Goal: Task Accomplishment & Management: Manage account settings

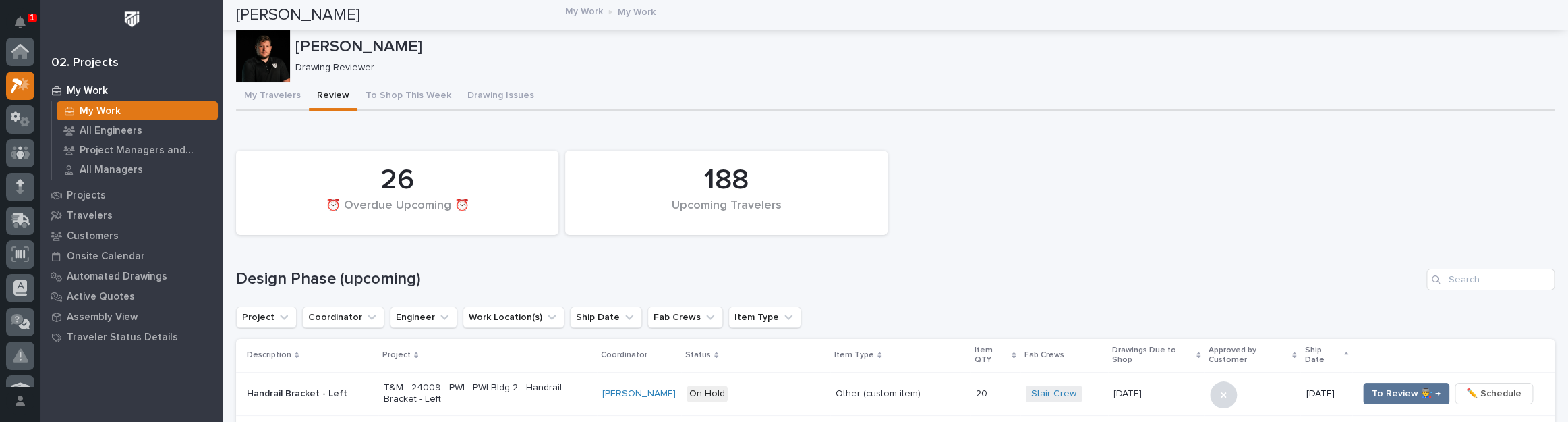
scroll to position [34, 0]
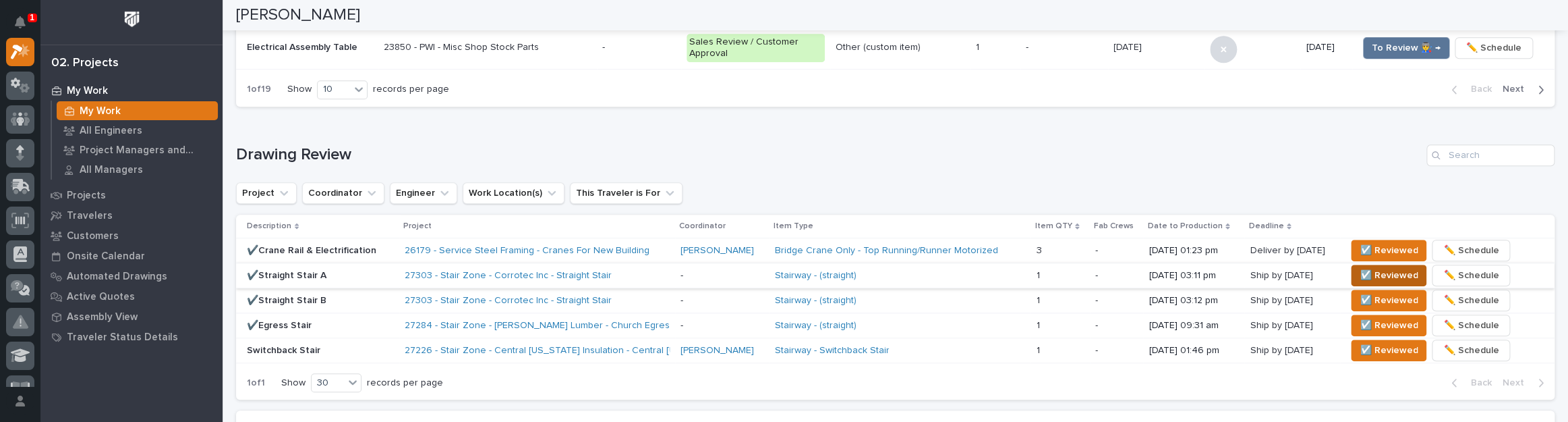
click at [1364, 267] on span "☑️ Reviewed" at bounding box center [1389, 276] width 58 height 16
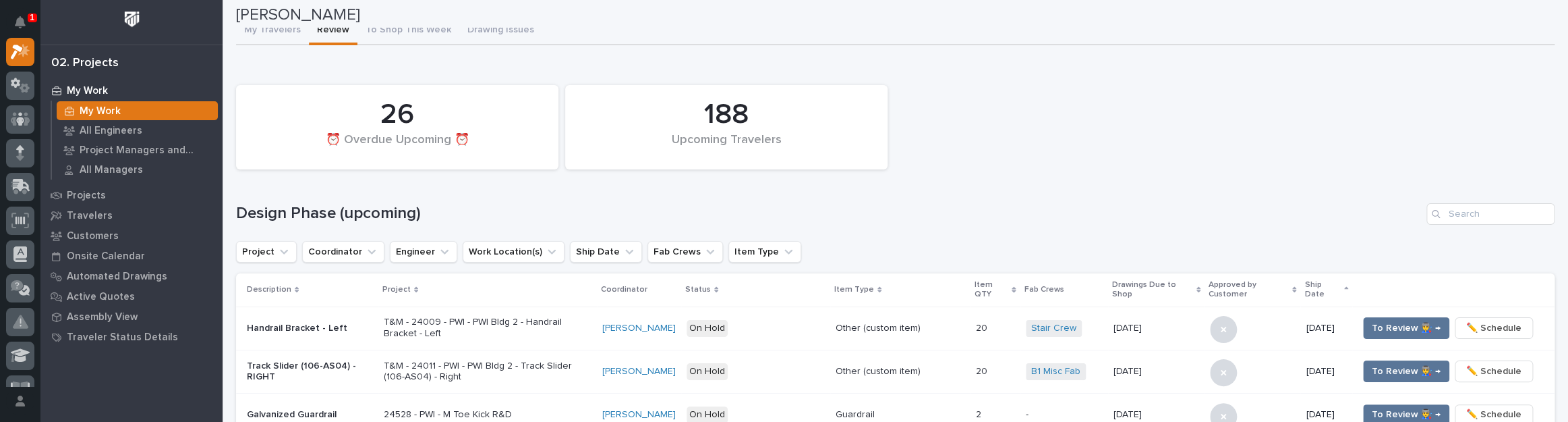
scroll to position [0, 0]
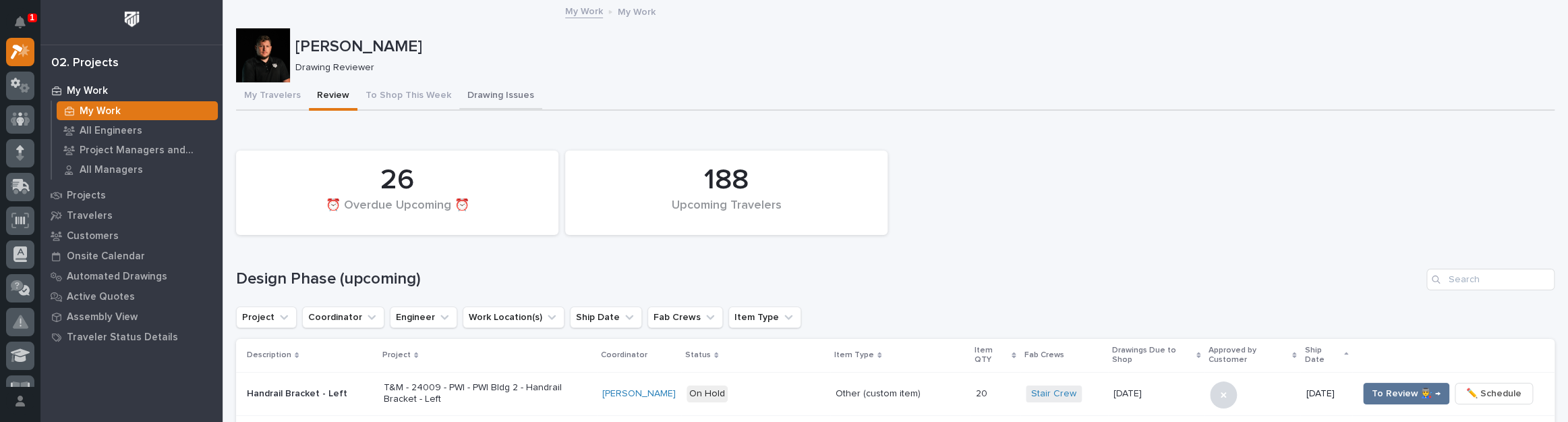
click at [459, 93] on button "Drawing Issues" at bounding box center [500, 96] width 83 height 28
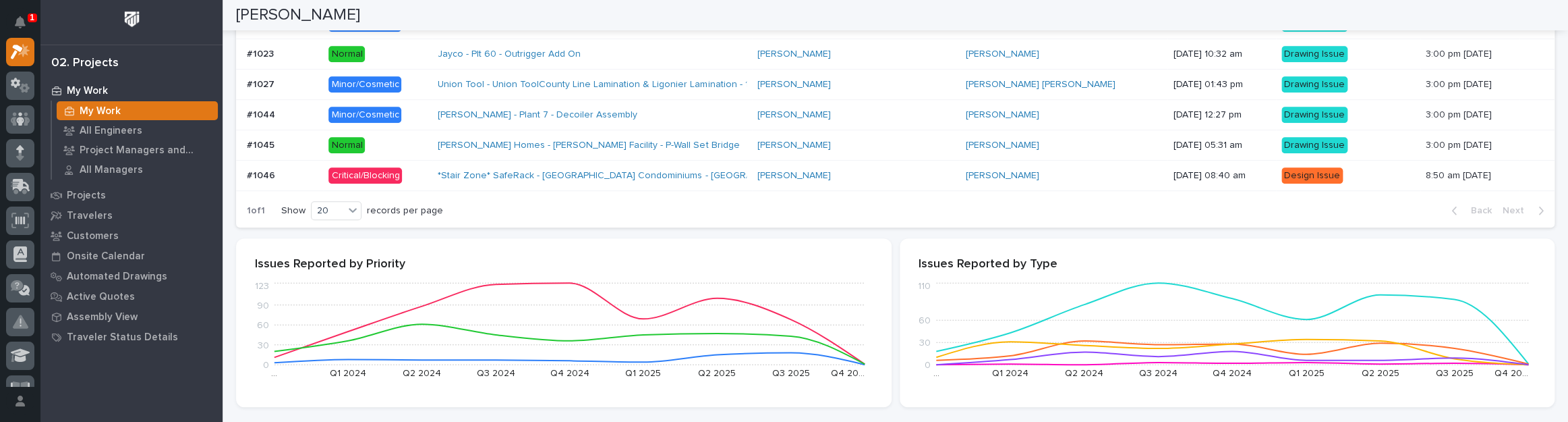
scroll to position [487, 0]
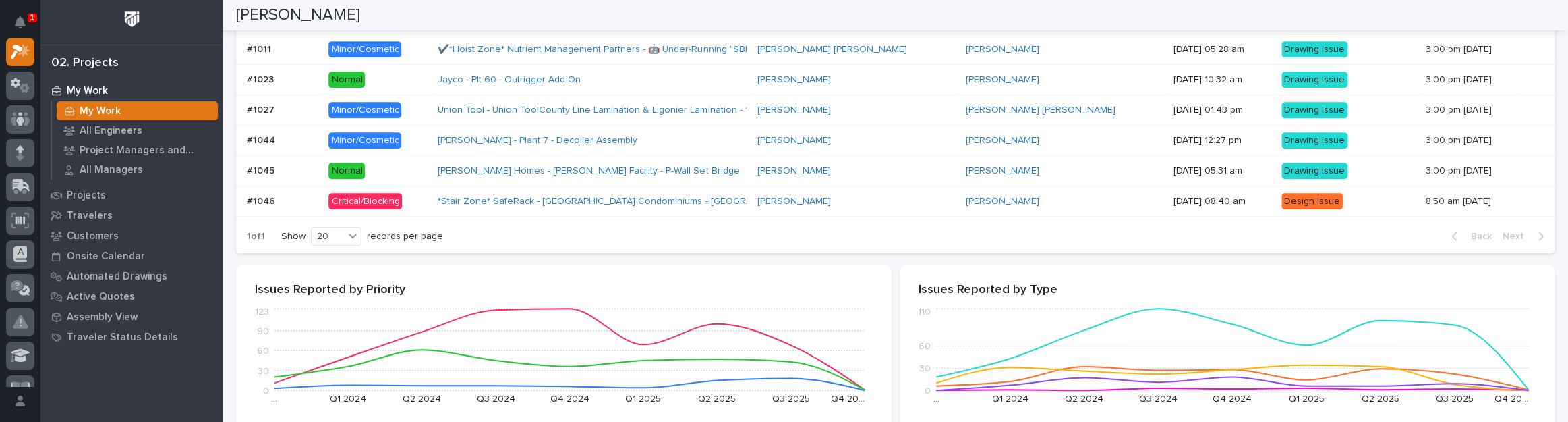
click at [316, 201] on p at bounding box center [282, 202] width 71 height 12
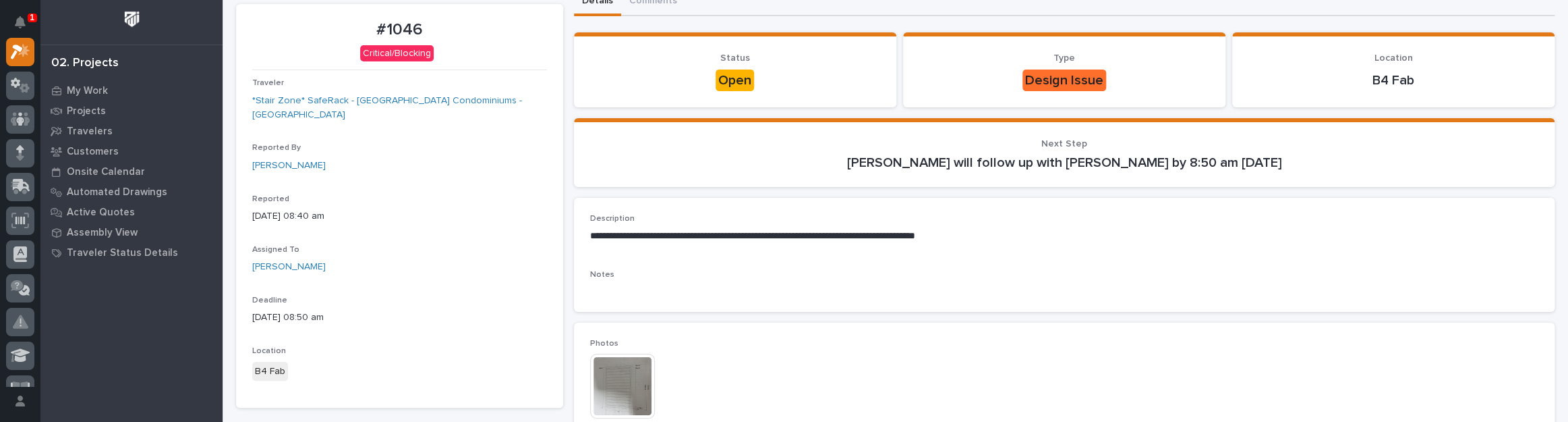
scroll to position [245, 0]
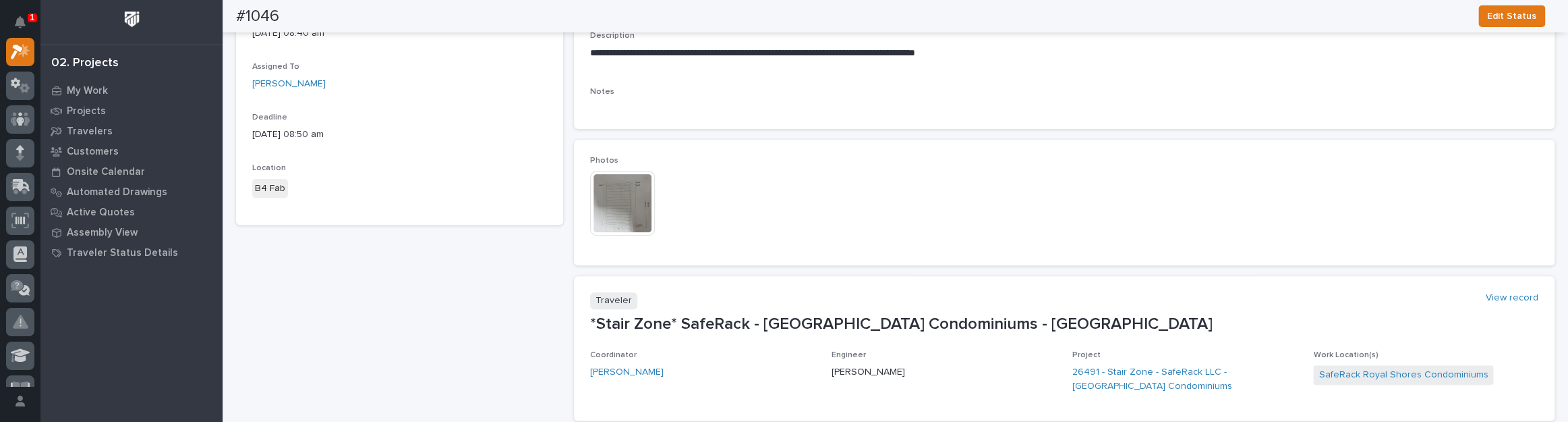
click at [638, 211] on img at bounding box center [622, 203] width 65 height 65
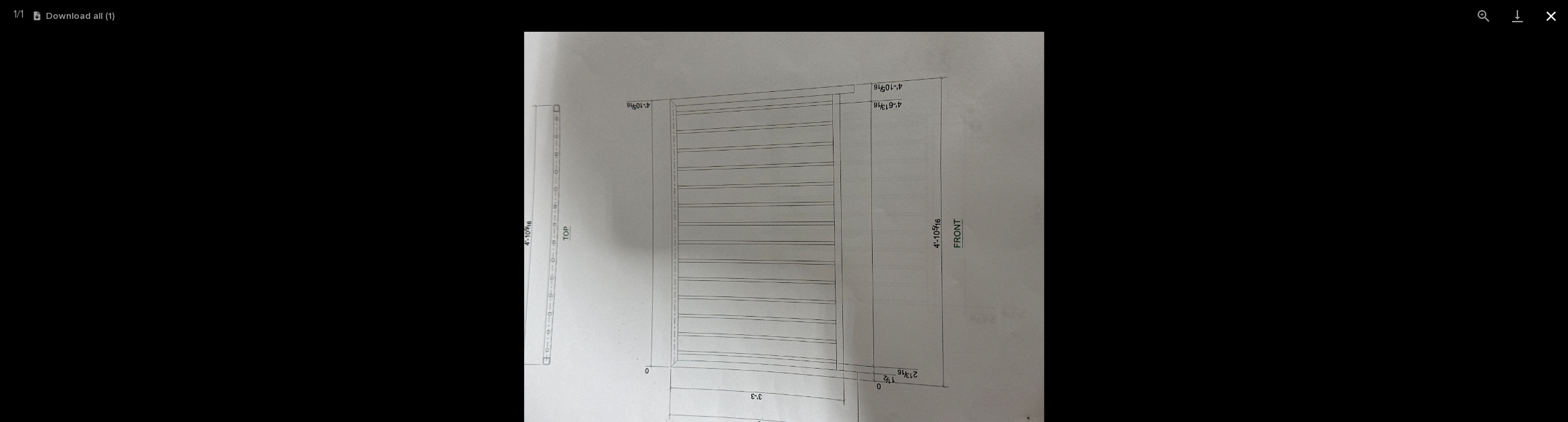
click at [1542, 23] on button "Close gallery" at bounding box center [1551, 16] width 34 height 32
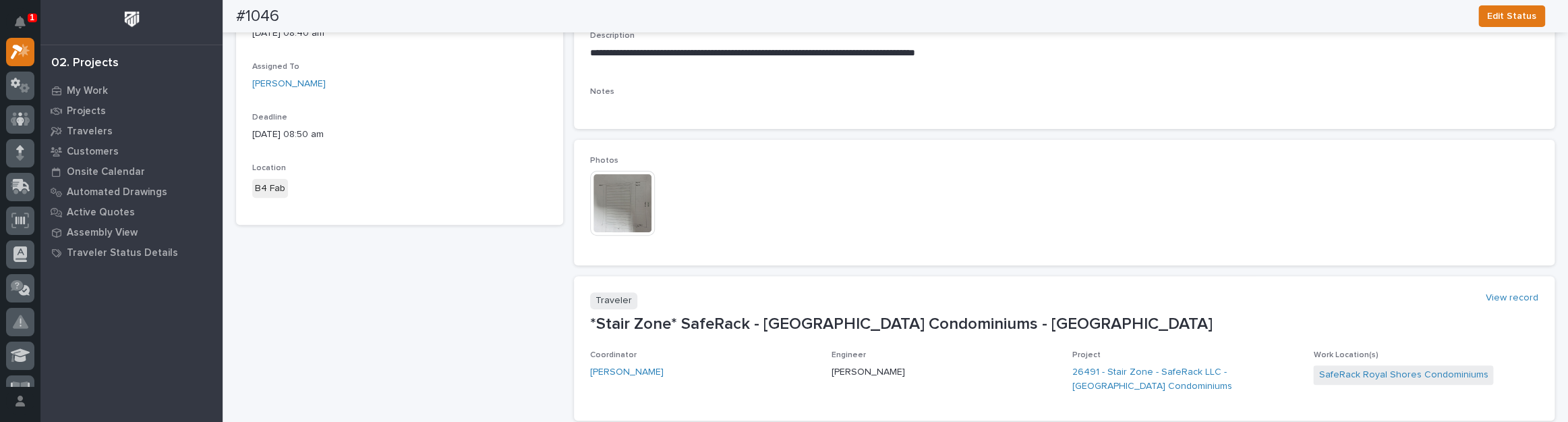
click at [597, 196] on img at bounding box center [622, 203] width 65 height 65
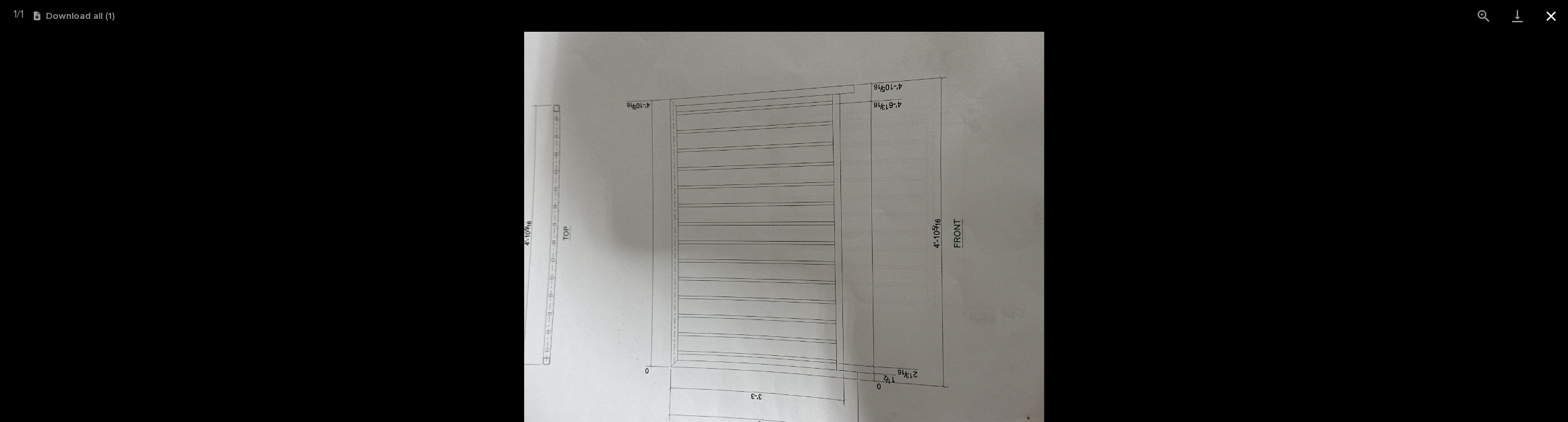
click at [1547, 13] on button "Close gallery" at bounding box center [1551, 16] width 34 height 32
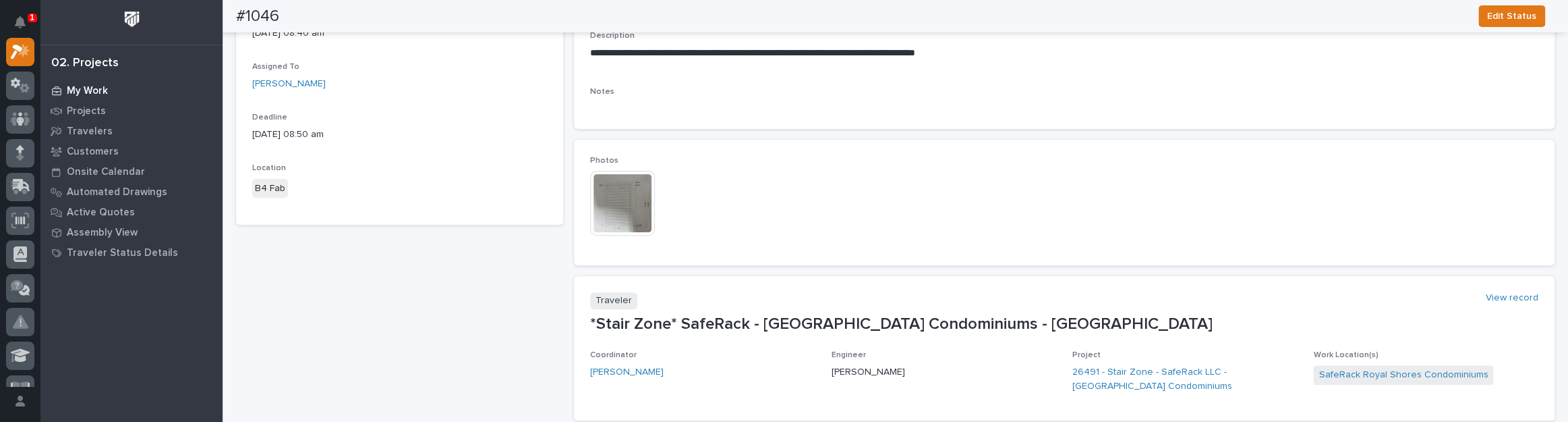
click at [89, 90] on p "My Work" at bounding box center [87, 90] width 41 height 12
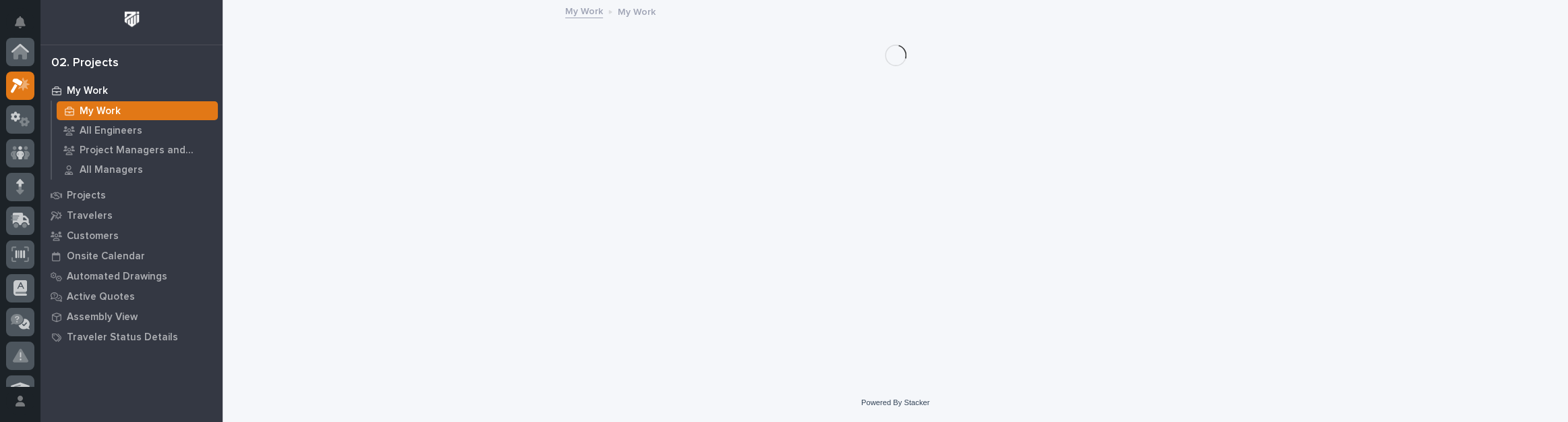
scroll to position [34, 0]
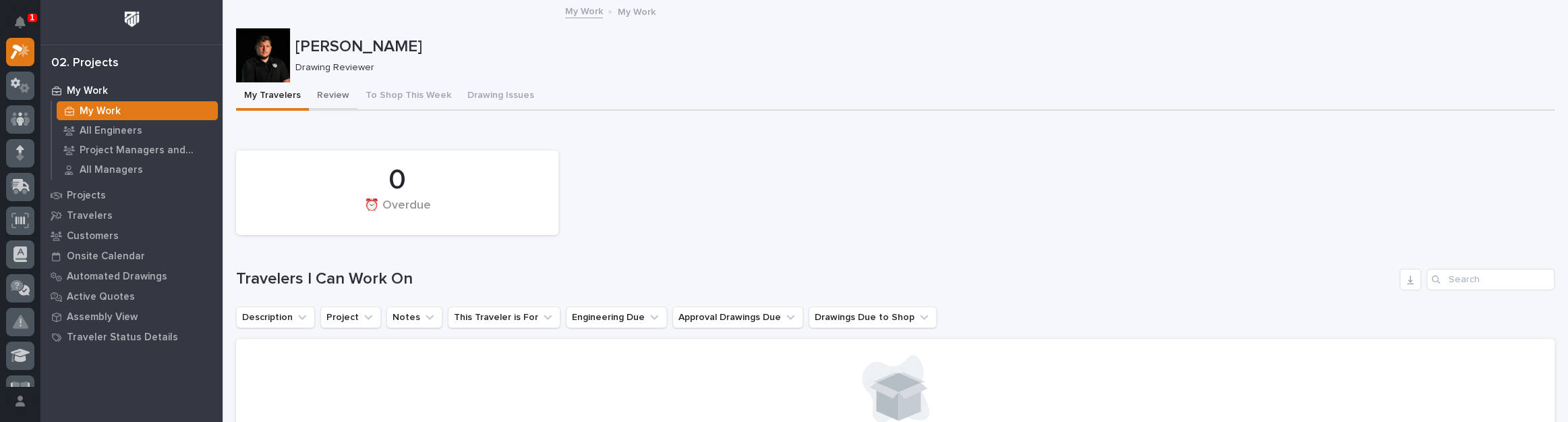
click at [344, 92] on button "Review" at bounding box center [333, 96] width 48 height 28
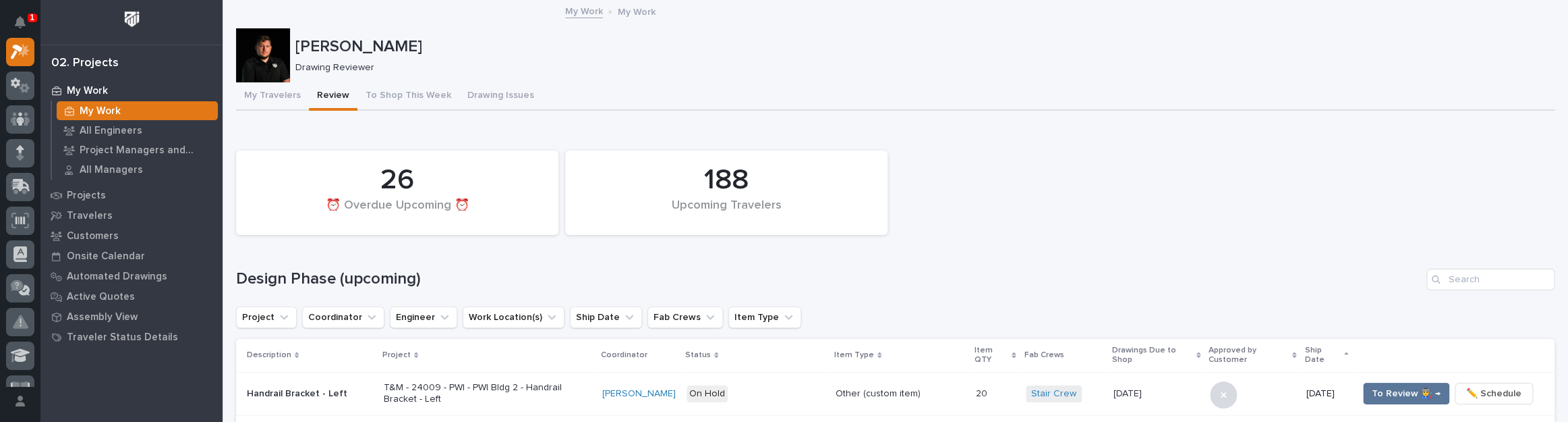
drag, startPoint x: 335, startPoint y: 184, endPoint x: 571, endPoint y: 186, distance: 236.0
drag, startPoint x: 571, startPoint y: 186, endPoint x: 1114, endPoint y: 194, distance: 543.1
click at [1114, 194] on div "188 Upcoming Travelers 26 ⏰ Overdue Upcoming ⏰" at bounding box center [895, 192] width 1332 height 98
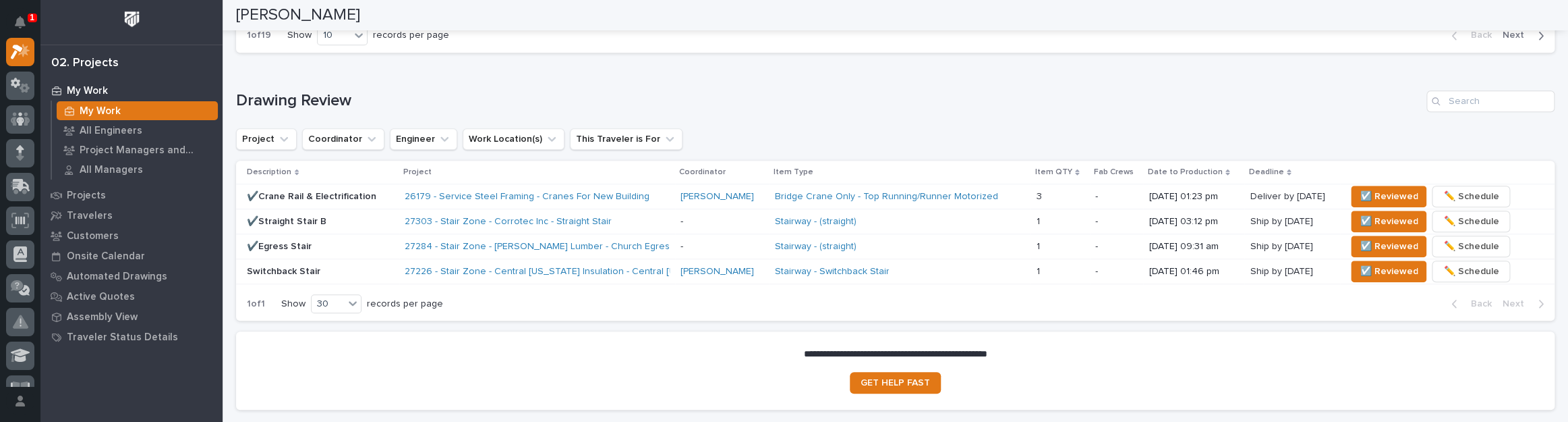
scroll to position [797, 0]
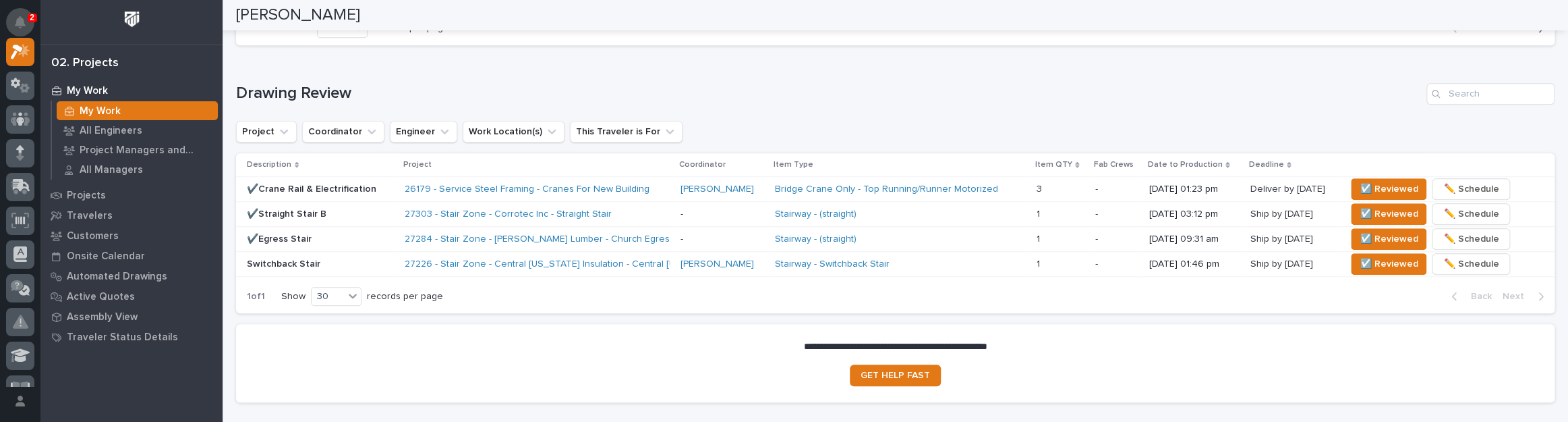
click at [14, 13] on button "Notifications" at bounding box center [20, 22] width 28 height 28
click at [404, 68] on div "Loading... Saving… Drawing Review Project Coordinator Engineer Work Location(s)…" at bounding box center [895, 190] width 1319 height 269
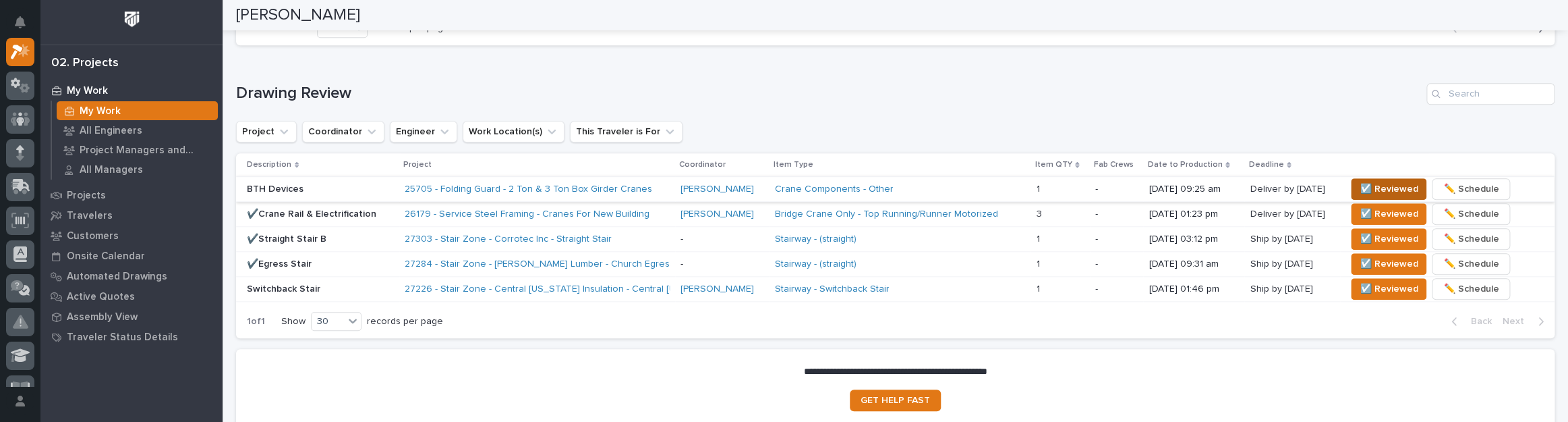
click at [1360, 181] on span "☑️ Reviewed" at bounding box center [1389, 189] width 58 height 16
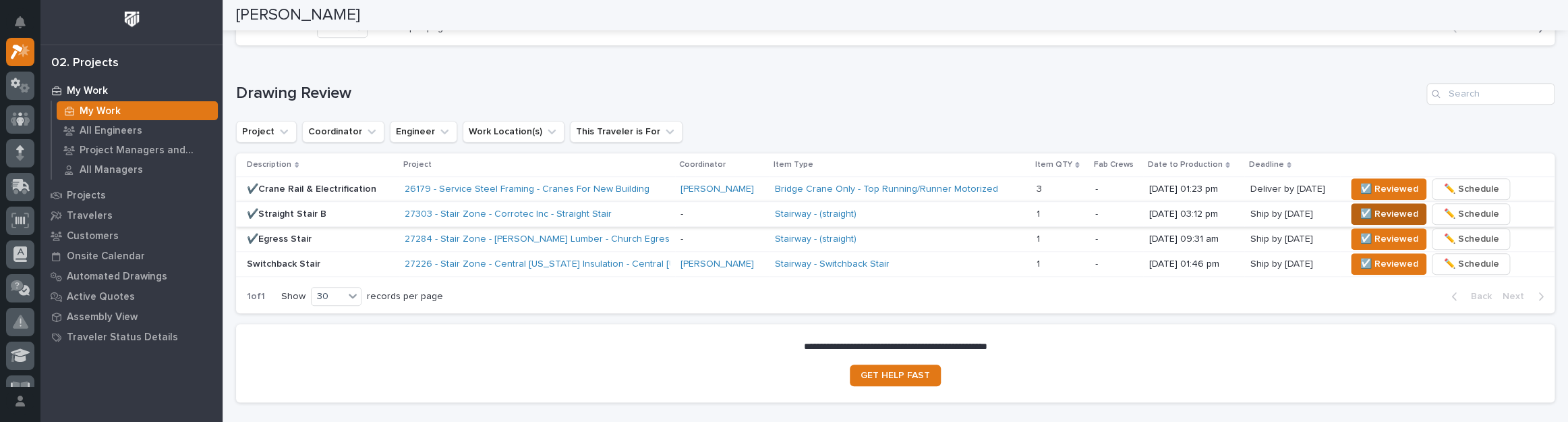
click at [1404, 203] on button "☑️ Reviewed" at bounding box center [1389, 214] width 76 height 21
